Goal: Task Accomplishment & Management: Use online tool/utility

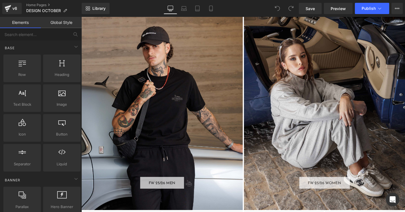
scroll to position [331, 0]
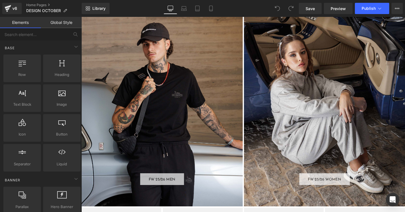
click at [172, 113] on div "FW 25/26 MEN Button" at bounding box center [166, 114] width 170 height 206
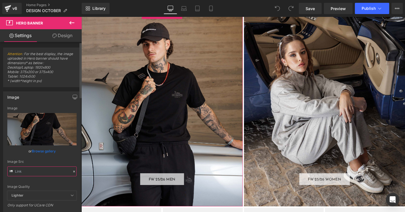
click at [35, 171] on input "text" at bounding box center [41, 172] width 69 height 10
paste input "MEN_4b982dcd-691b-47a8-b723-08f10ac6acad.jpg?v=1760043658"
type input "https://cdn.shopify.com/s/files/1/0027/7780/8941/files/MEN_4b982dcd-691b-47a8-b…"
click at [35, 161] on div "Image Src" at bounding box center [41, 162] width 69 height 4
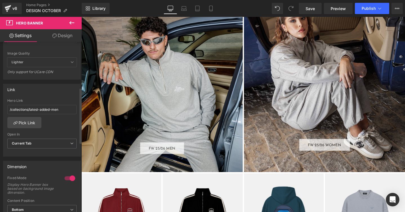
scroll to position [128, 0]
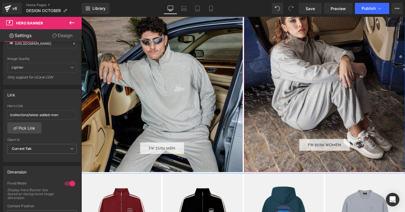
click at [308, 89] on div "FW 25/26 WOMEN Button" at bounding box center [337, 77] width 170 height 206
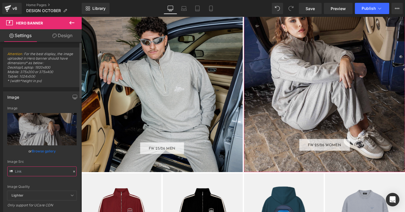
click at [33, 173] on input "text" at bounding box center [41, 172] width 69 height 10
paste input "WOMEN_381264c4-59a4-4bbe-b2a3-164ec560c7ed.jpg?v=1760043657"
type input "https://cdn.shopify.com/s/files/1/0027/7780/8941/files/WOMEN_381264c4-59a4-4bbe…"
click at [57, 160] on div "Image Src" at bounding box center [41, 162] width 69 height 4
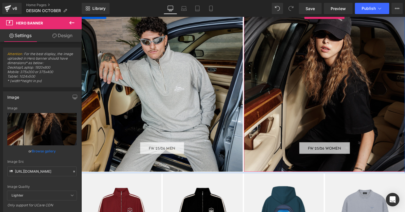
scroll to position [330, 0]
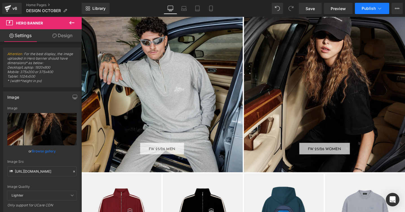
click at [362, 6] on span "Publish" at bounding box center [368, 8] width 14 height 5
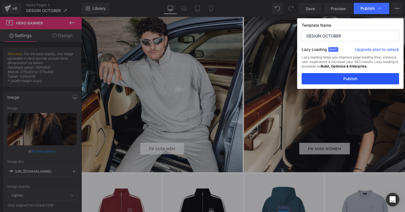
click at [337, 80] on button "Publish" at bounding box center [349, 78] width 97 height 11
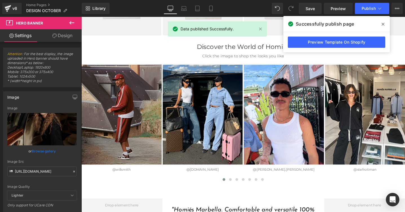
scroll to position [1061, 0]
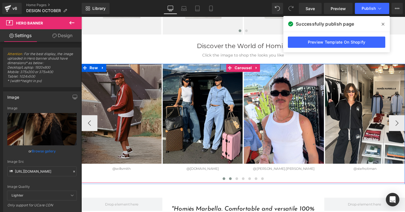
click at [238, 187] on span at bounding box center [238, 187] width 3 height 3
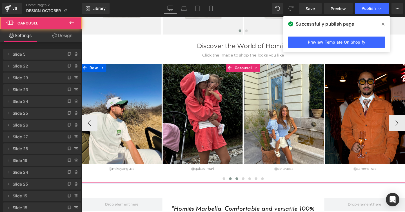
click at [246, 186] on span at bounding box center [244, 187] width 3 height 3
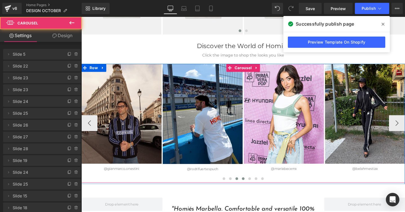
click at [252, 187] on span at bounding box center [251, 187] width 3 height 3
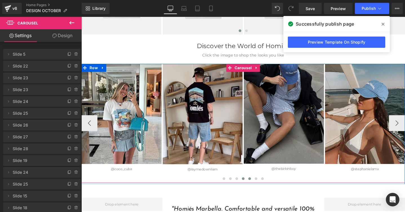
click at [259, 187] on span at bounding box center [258, 187] width 3 height 3
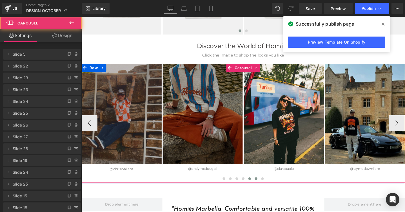
click at [267, 186] on button at bounding box center [265, 188] width 7 height 6
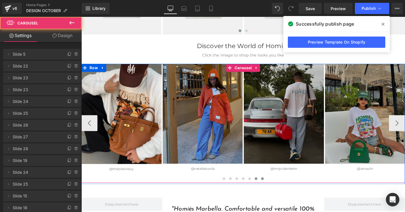
click at [273, 186] on button at bounding box center [272, 188] width 7 height 6
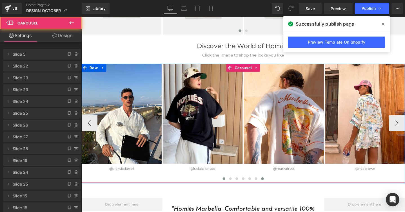
click at [232, 186] on span at bounding box center [231, 187] width 3 height 3
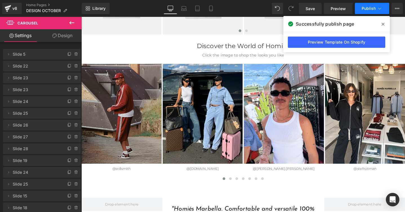
click at [371, 8] on span "Publish" at bounding box center [368, 8] width 14 height 5
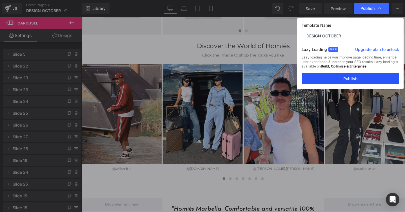
click at [345, 79] on button "Publish" at bounding box center [349, 78] width 97 height 11
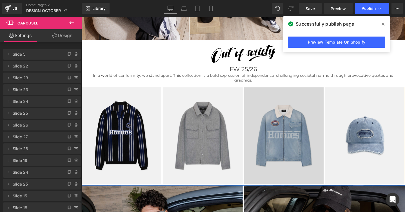
scroll to position [148, 0]
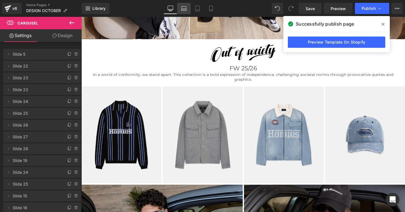
click at [185, 10] on icon at bounding box center [184, 9] width 6 height 6
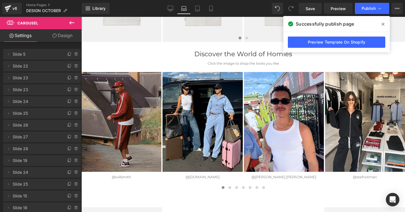
scroll to position [625, 0]
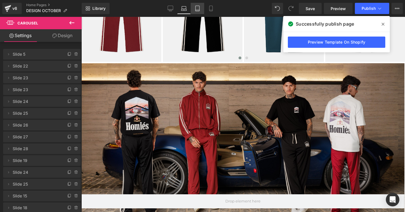
drag, startPoint x: 200, startPoint y: 8, endPoint x: 53, endPoint y: 54, distance: 154.2
click at [200, 8] on link "Tablet" at bounding box center [198, 8] width 14 height 11
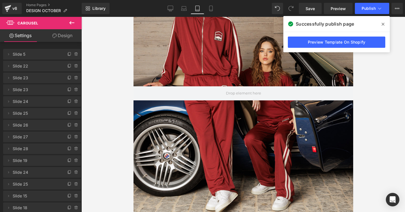
scroll to position [12, 0]
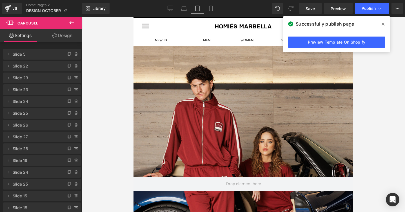
click at [180, 91] on div at bounding box center [243, 184] width 220 height 276
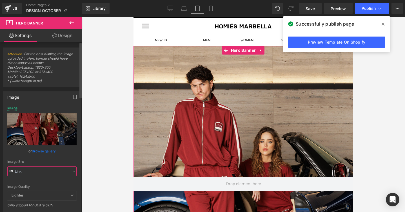
click at [38, 172] on input "text" at bounding box center [41, 172] width 69 height 10
paste input "BANNER_MOBILE.gif?v=1760043658"
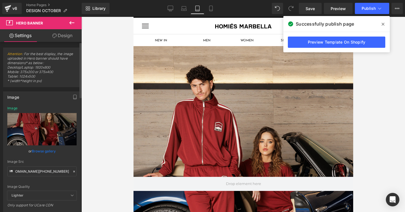
scroll to position [0, 0]
click at [59, 162] on div "Image Src" at bounding box center [41, 162] width 69 height 4
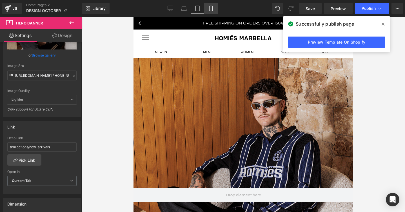
click at [212, 8] on icon at bounding box center [210, 8] width 3 height 5
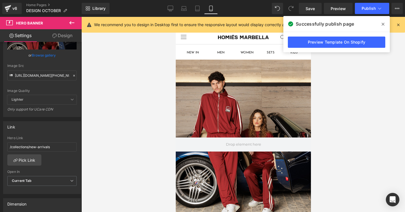
scroll to position [2, 0]
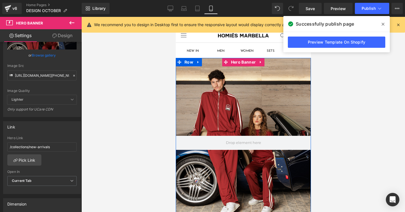
click at [201, 95] on div at bounding box center [242, 143] width 135 height 170
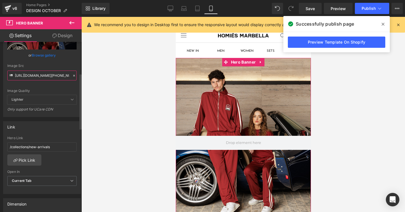
click at [36, 76] on input "https://cdn.shopify.com/s/files/1/0027/7780/8941/files/BANNER_MOBILE.gif?v=1760…" at bounding box center [41, 76] width 69 height 10
paste input "text"
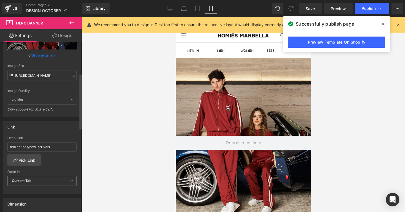
scroll to position [0, 0]
click at [41, 65] on div "Image Src" at bounding box center [41, 66] width 69 height 4
click at [68, 66] on div "Image Src" at bounding box center [41, 66] width 69 height 4
click at [46, 77] on input "https://cdn.shopify.com/s/files/1/0027/7780/8941/files/MOBILE_f7c965a4-cb38-4a8…" at bounding box center [41, 76] width 69 height 10
click at [48, 78] on input "https://cdn.shopify.com/s/files/1/0027/7780/8941/files/MOBILE_f7c965a4-cb38-4a8…" at bounding box center [41, 76] width 69 height 10
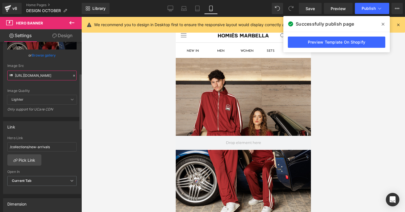
paste input "BANNER_MOBILE.gif?v=1760043658"
type input "https://cdn.shopify.com/s/files/1/0027/7780/8941/files/BANNER_MOBILE.gif?v=1760…"
click at [62, 65] on div "Image Src" at bounding box center [41, 66] width 69 height 4
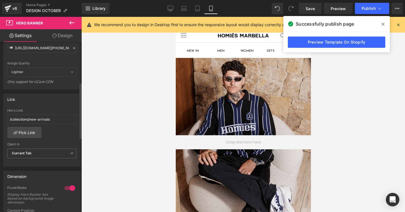
scroll to position [122, 0]
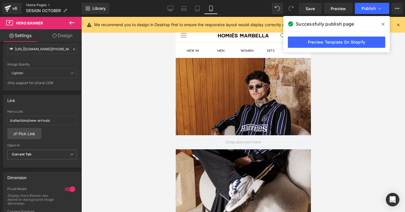
click at [44, 5] on link "Home Pages" at bounding box center [53, 5] width 55 height 5
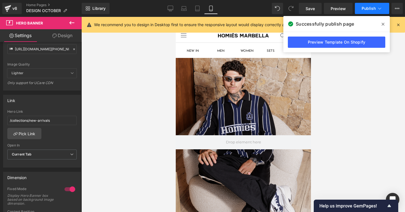
click at [377, 7] on icon at bounding box center [380, 9] width 6 height 6
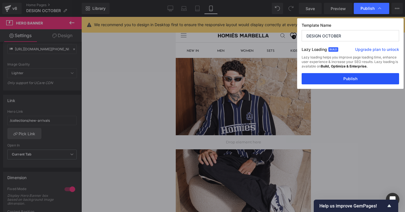
click at [346, 80] on button "Publish" at bounding box center [349, 78] width 97 height 11
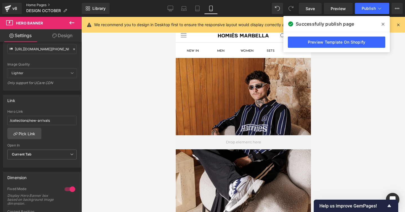
click at [33, 5] on link "Home Pages" at bounding box center [53, 5] width 55 height 5
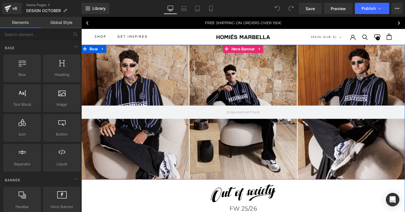
scroll to position [1109, 0]
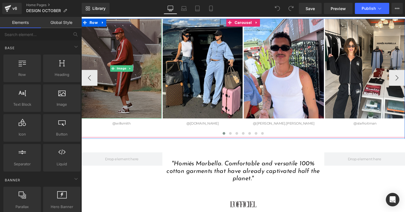
click at [123, 76] on img at bounding box center [123, 71] width 84 height 105
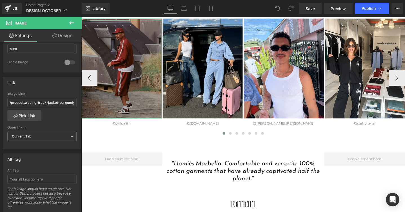
scroll to position [235, 0]
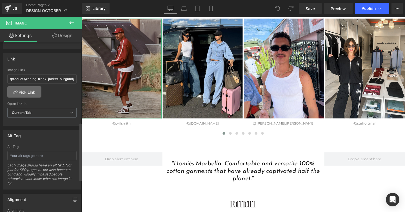
click at [32, 94] on link "Pick Link" at bounding box center [24, 91] width 34 height 11
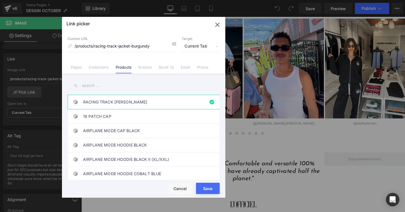
click at [92, 86] on input "text" at bounding box center [144, 85] width 152 height 13
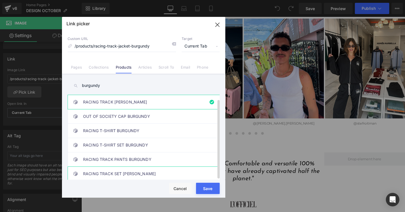
type input "burgundy"
click at [111, 170] on link "RACING TRACK SET [PERSON_NAME]" at bounding box center [145, 174] width 124 height 14
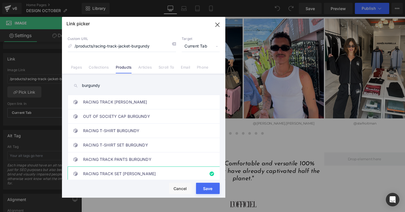
click at [208, 189] on div "Rendering Content" at bounding box center [202, 190] width 35 height 6
click at [203, 187] on div "Rendering Content" at bounding box center [202, 190] width 35 height 6
click at [210, 184] on button "Save" at bounding box center [208, 188] width 24 height 11
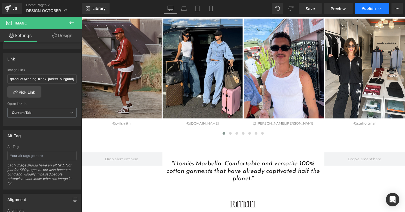
click at [363, 10] on span "Publish" at bounding box center [368, 8] width 14 height 5
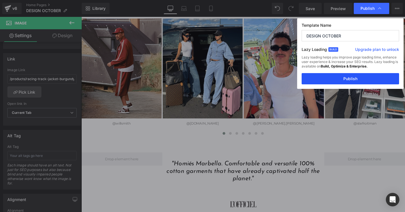
click at [352, 80] on button "Publish" at bounding box center [349, 78] width 97 height 11
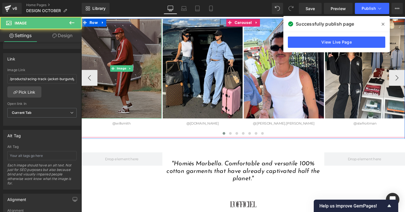
click at [118, 59] on img at bounding box center [123, 71] width 84 height 105
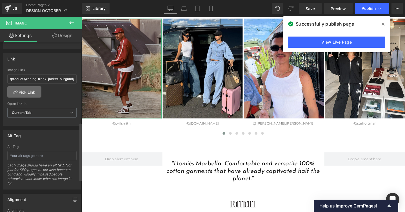
click at [28, 93] on link "Pick Link" at bounding box center [24, 91] width 34 height 11
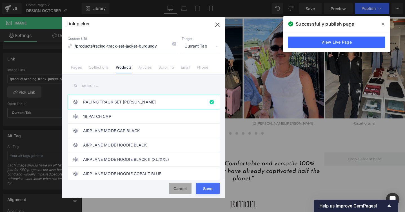
click at [182, 189] on button "Cancel" at bounding box center [180, 188] width 23 height 11
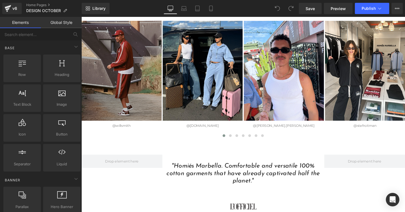
scroll to position [1114, 0]
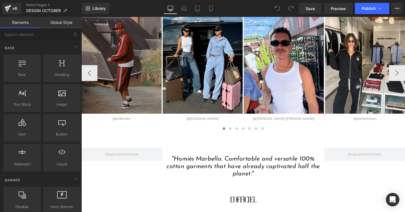
click at [129, 68] on div "Image" at bounding box center [123, 66] width 84 height 105
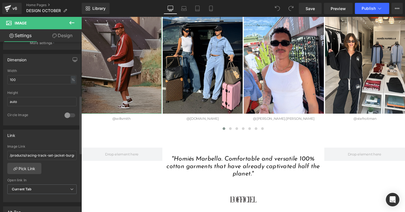
scroll to position [159, 0]
click at [32, 168] on link "Pick Link" at bounding box center [24, 168] width 34 height 11
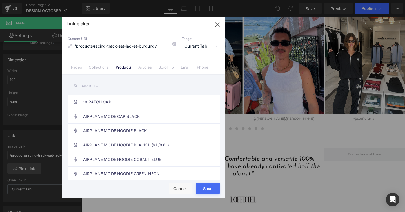
click at [86, 83] on input "text" at bounding box center [144, 85] width 152 height 13
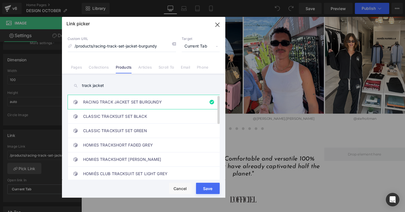
type input "track jacket"
click at [113, 102] on link "RACING TRACK JACKET SET BURGUNDY" at bounding box center [145, 102] width 124 height 14
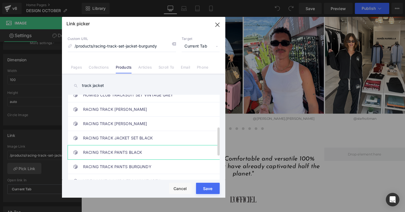
scroll to position [0, 0]
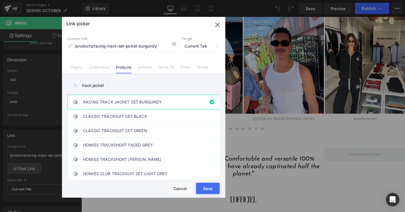
click at [199, 184] on button "Save" at bounding box center [208, 188] width 24 height 11
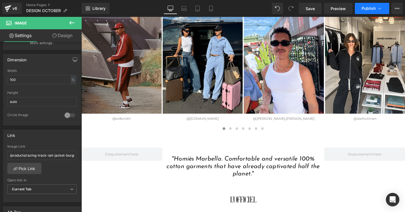
click at [372, 7] on span "Publish" at bounding box center [368, 8] width 14 height 5
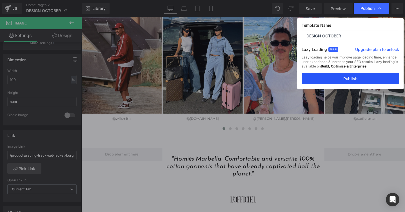
click at [352, 79] on button "Publish" at bounding box center [349, 78] width 97 height 11
